Goal: Transaction & Acquisition: Purchase product/service

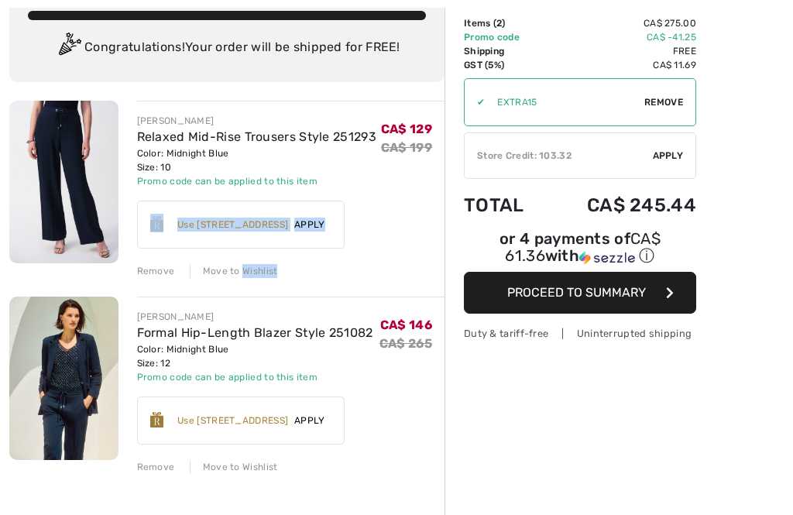
scroll to position [103, 0]
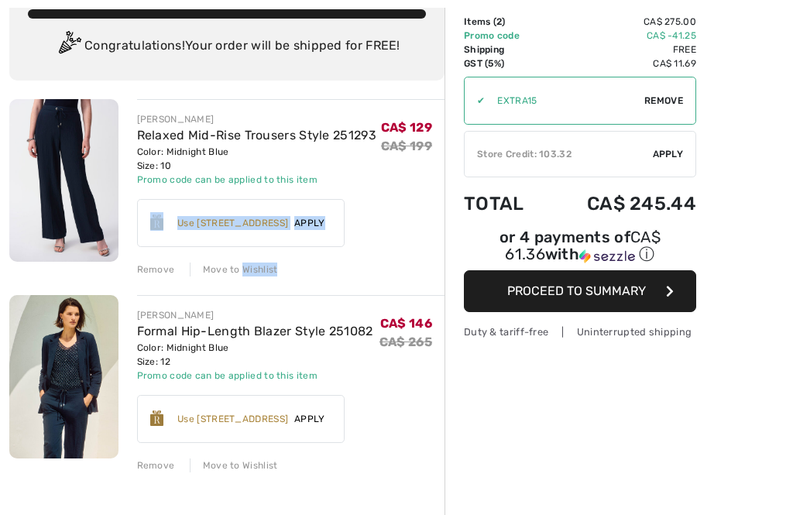
click at [392, 404] on div "Earn 25 Avenue Rewards ✔ Use 800 Avenue Rewards Apply Remove" at bounding box center [291, 413] width 308 height 60
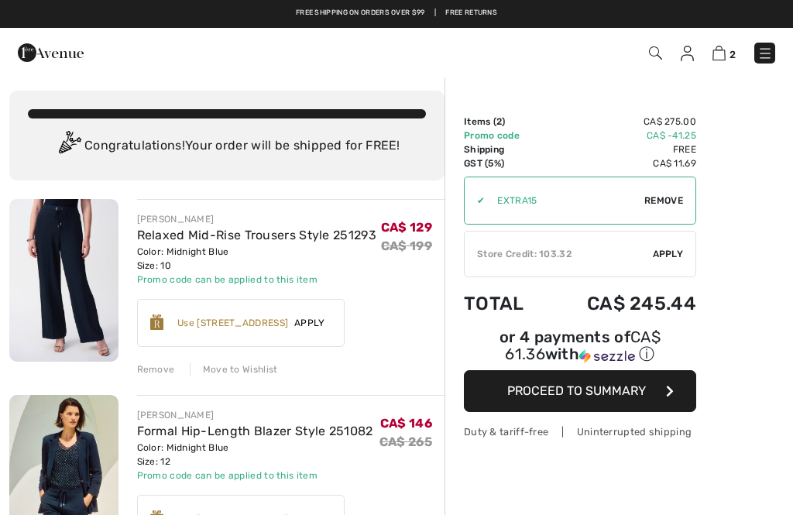
scroll to position [0, 0]
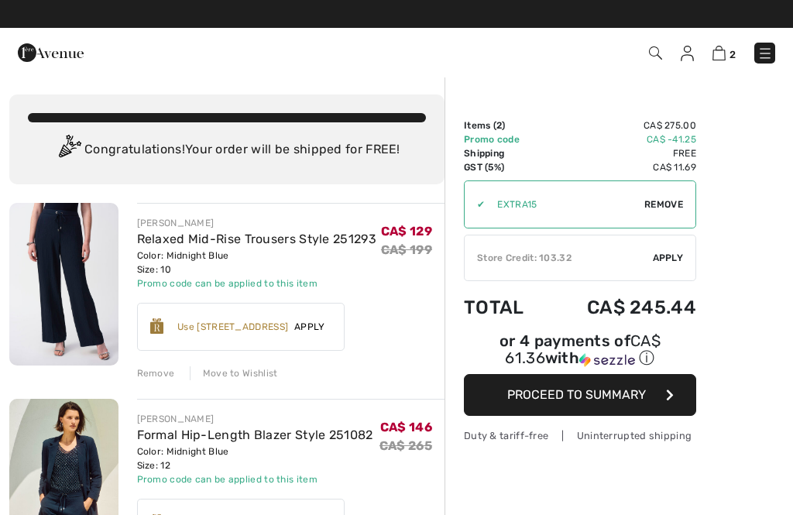
click at [387, 478] on div "CA$ 146 CA$ 265" at bounding box center [412, 449] width 65 height 74
click at [667, 261] on span "Apply" at bounding box center [668, 258] width 31 height 14
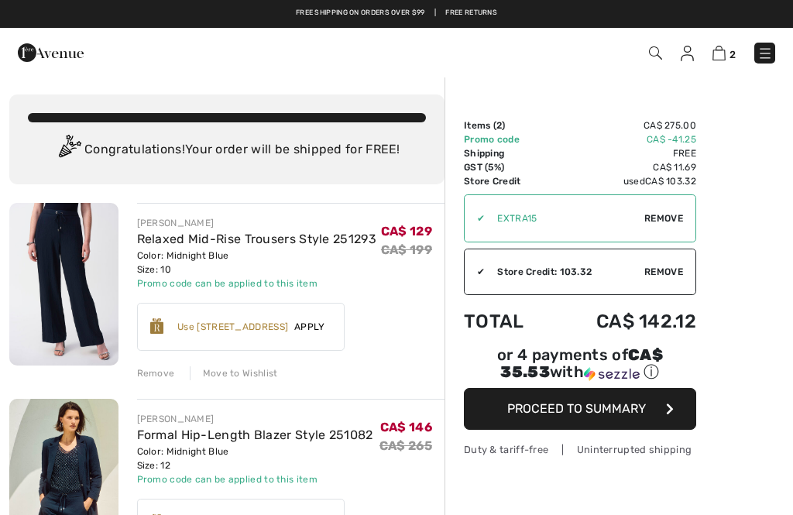
click at [681, 270] on span "Remove" at bounding box center [663, 272] width 39 height 14
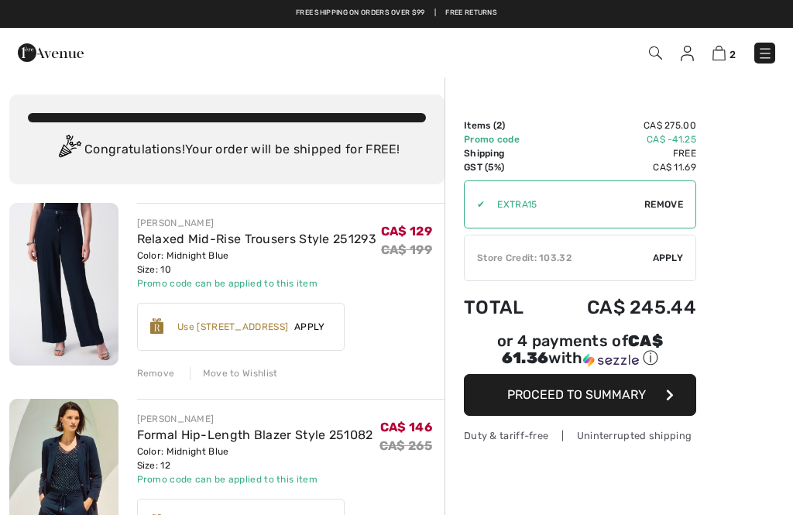
click at [678, 257] on span "Apply" at bounding box center [668, 258] width 31 height 14
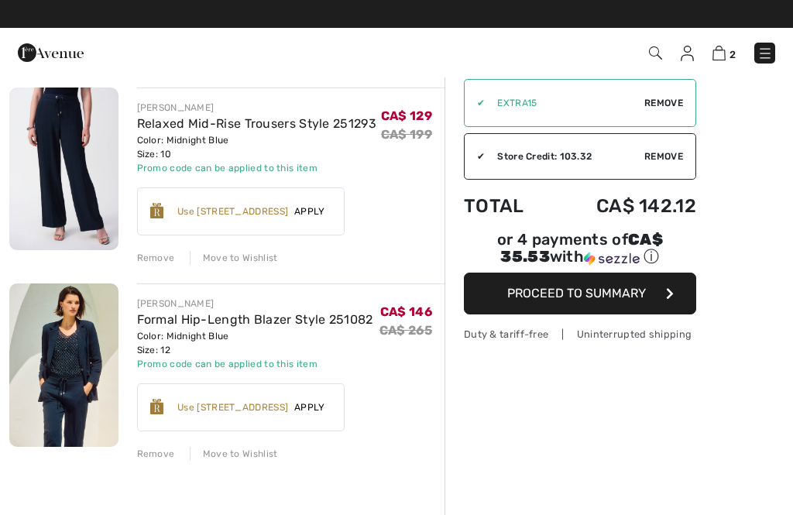
scroll to position [117, 0]
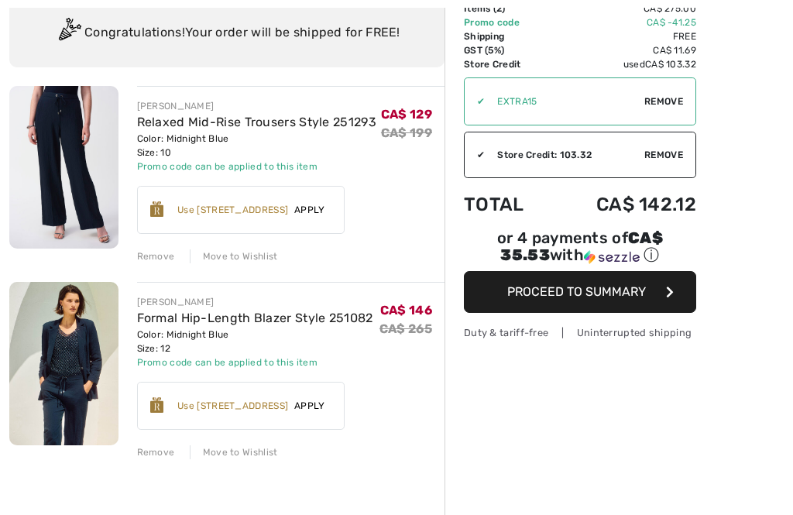
click at [332, 215] on span "Apply" at bounding box center [309, 210] width 43 height 14
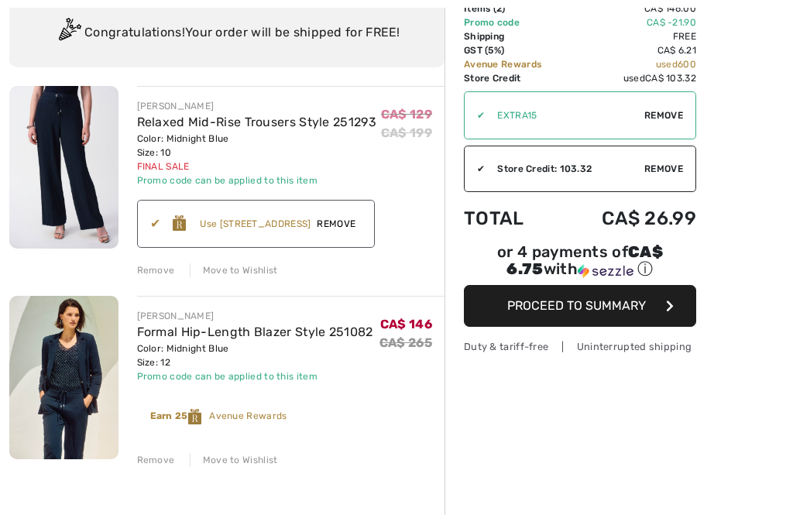
click at [298, 409] on div "Earn 25 Avenue Rewards ✔ Use 800 Avenue Rewards Apply Remove" at bounding box center [218, 417] width 163 height 42
click at [287, 418] on div "Earn 25 Avenue Rewards" at bounding box center [218, 416] width 137 height 15
click at [277, 421] on div "Earn 25 Avenue Rewards" at bounding box center [218, 416] width 137 height 15
click at [276, 414] on div "Earn 25 Avenue Rewards" at bounding box center [218, 416] width 137 height 15
click at [360, 224] on span "Remove" at bounding box center [336, 224] width 51 height 14
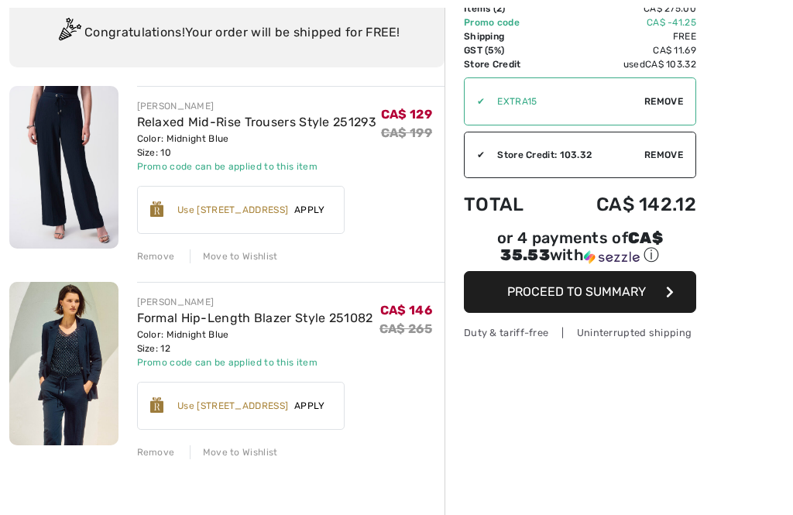
click at [313, 411] on span "Apply" at bounding box center [309, 406] width 43 height 14
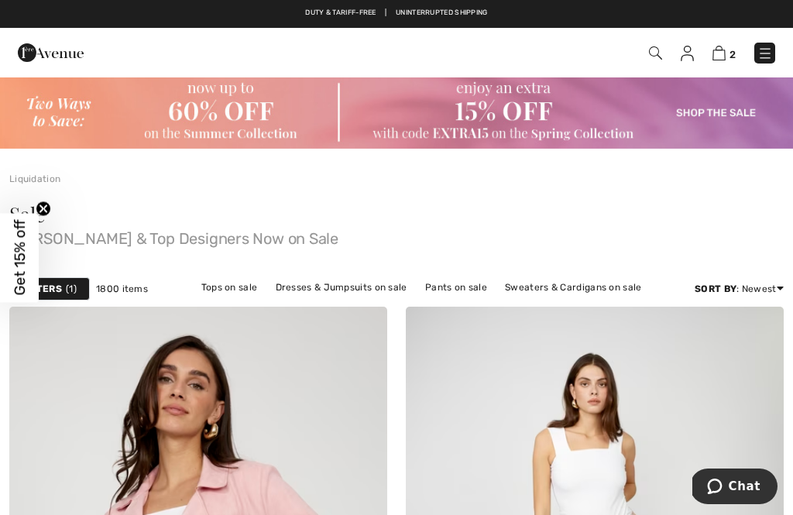
click at [725, 55] on img at bounding box center [719, 53] width 13 height 15
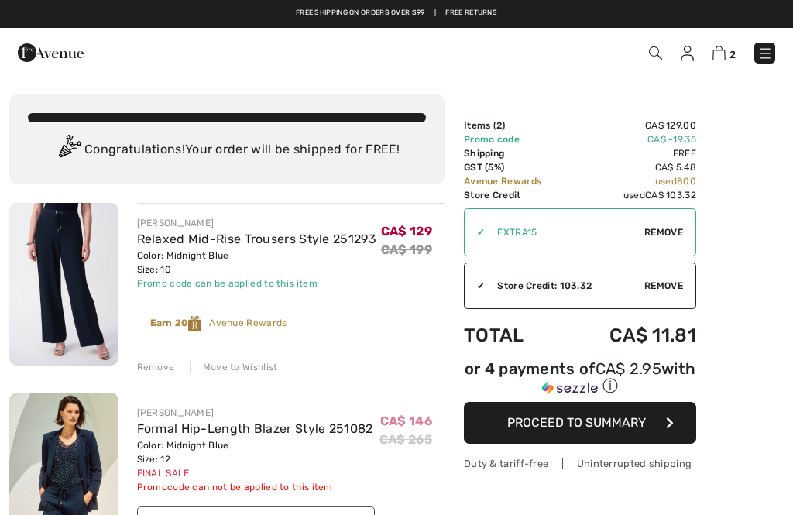
click at [771, 53] on img at bounding box center [765, 53] width 15 height 15
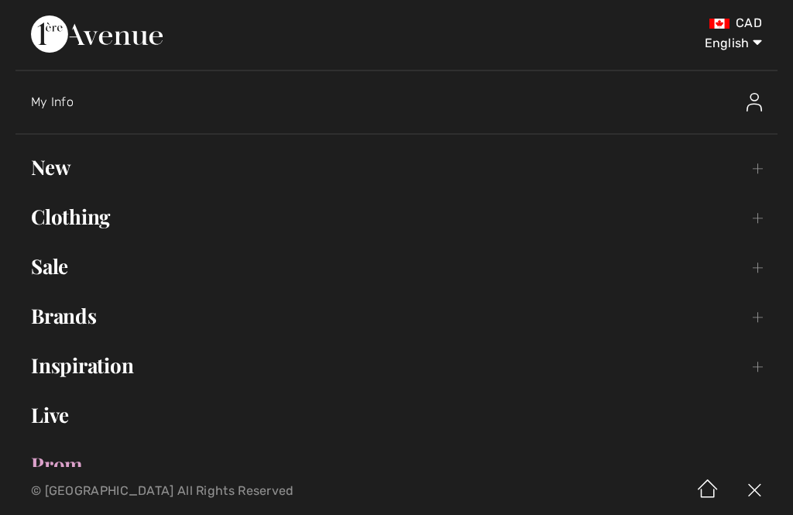
click at [240, 256] on link "Sale Toggle submenu" at bounding box center [396, 266] width 762 height 34
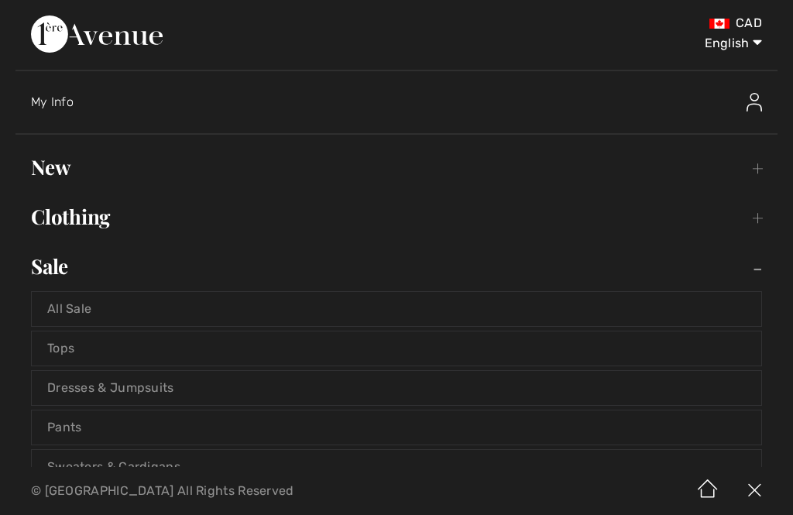
click at [186, 437] on link "Pants" at bounding box center [397, 428] width 730 height 34
click at [88, 432] on link "Pants" at bounding box center [397, 428] width 730 height 34
click at [99, 437] on link "Pants" at bounding box center [397, 428] width 730 height 34
click at [106, 431] on link "Pants" at bounding box center [397, 428] width 730 height 34
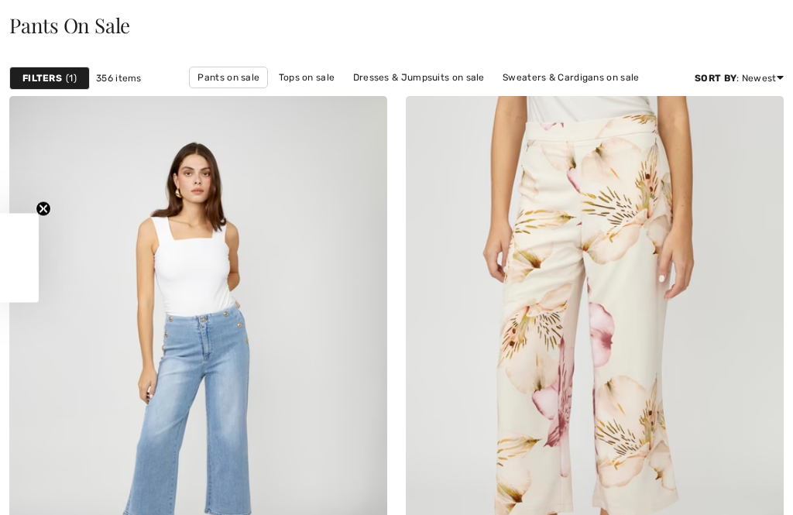
checkbox input "true"
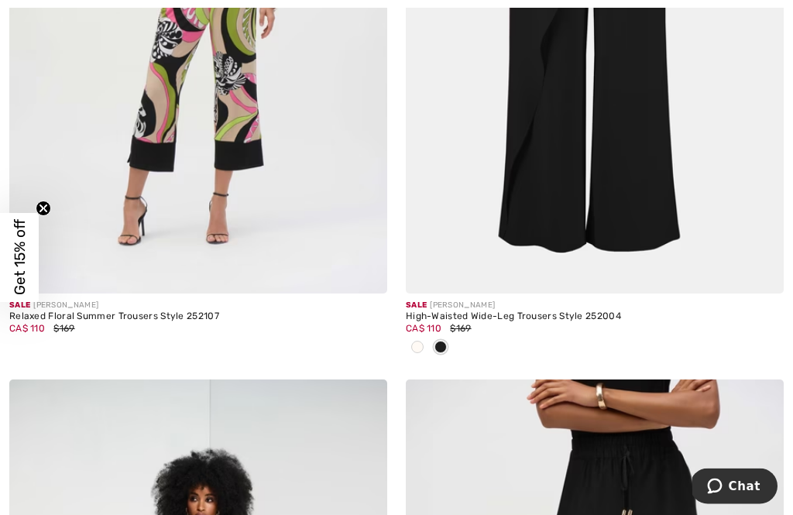
scroll to position [9181, 0]
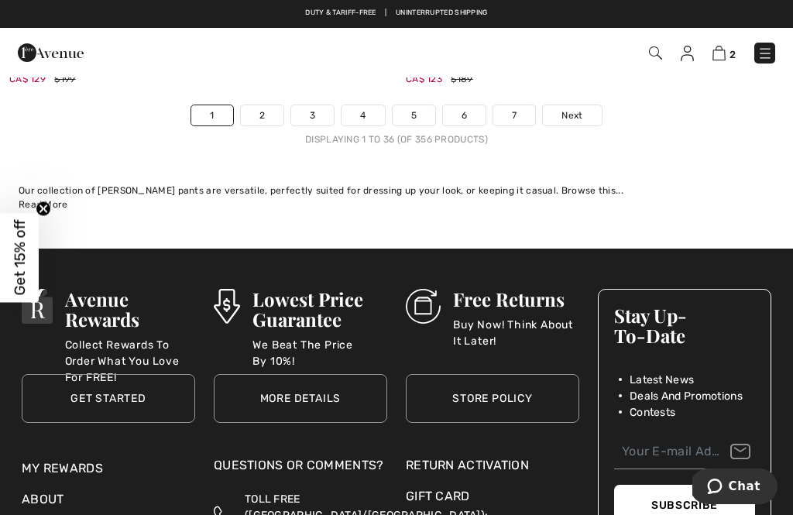
click at [521, 111] on link "7" at bounding box center [514, 115] width 42 height 20
click at [524, 105] on link "7" at bounding box center [514, 115] width 42 height 20
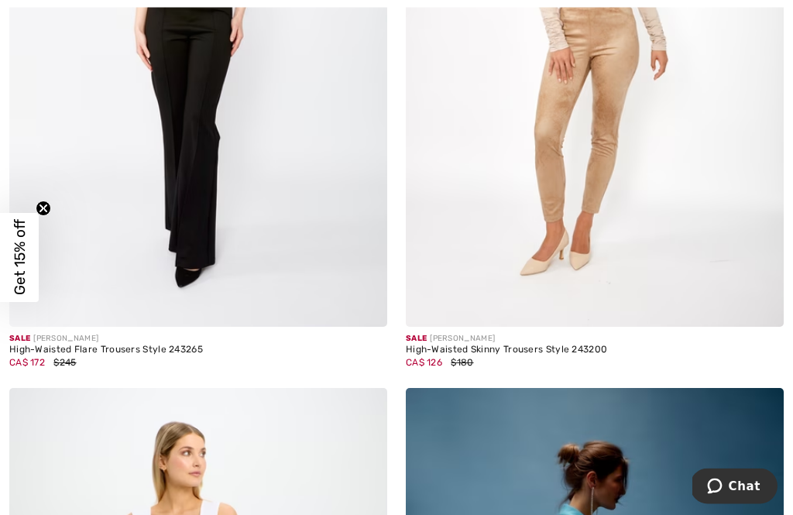
scroll to position [2410, 0]
